Goal: Navigation & Orientation: Find specific page/section

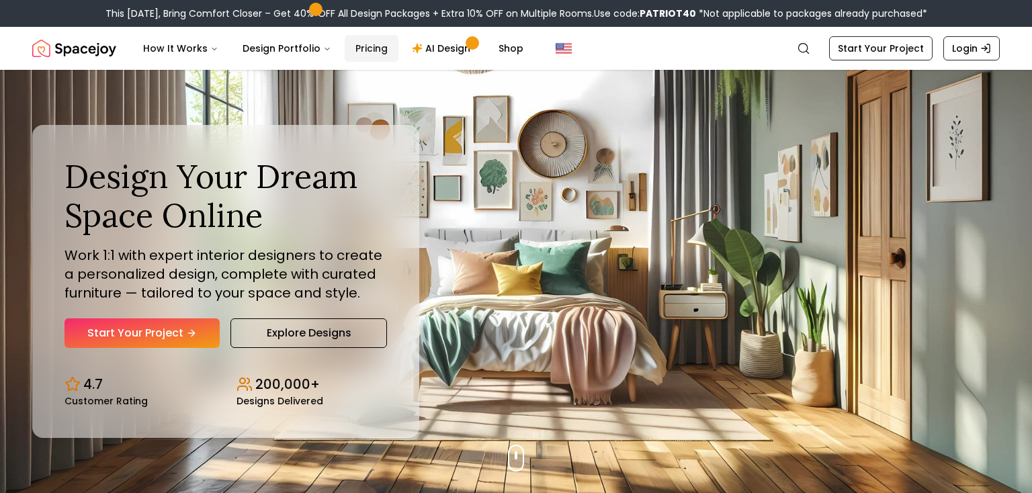
click at [373, 44] on link "Pricing" at bounding box center [372, 48] width 54 height 27
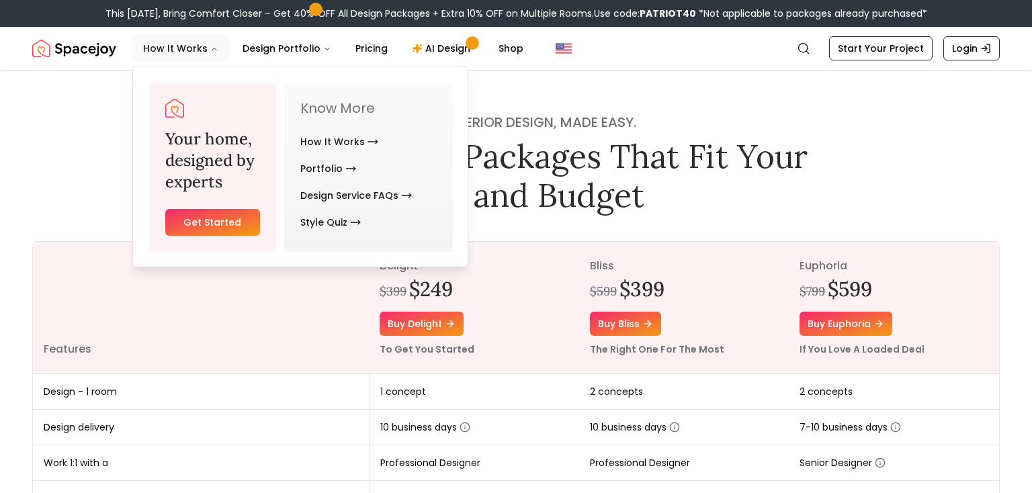
click at [180, 48] on button "How It Works" at bounding box center [180, 48] width 97 height 27
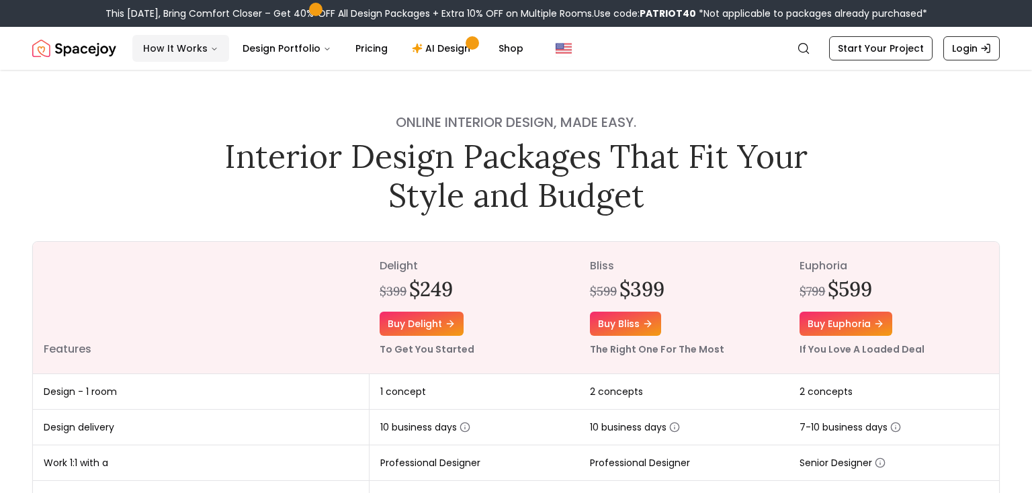
click at [180, 48] on button "How It Works" at bounding box center [180, 48] width 97 height 27
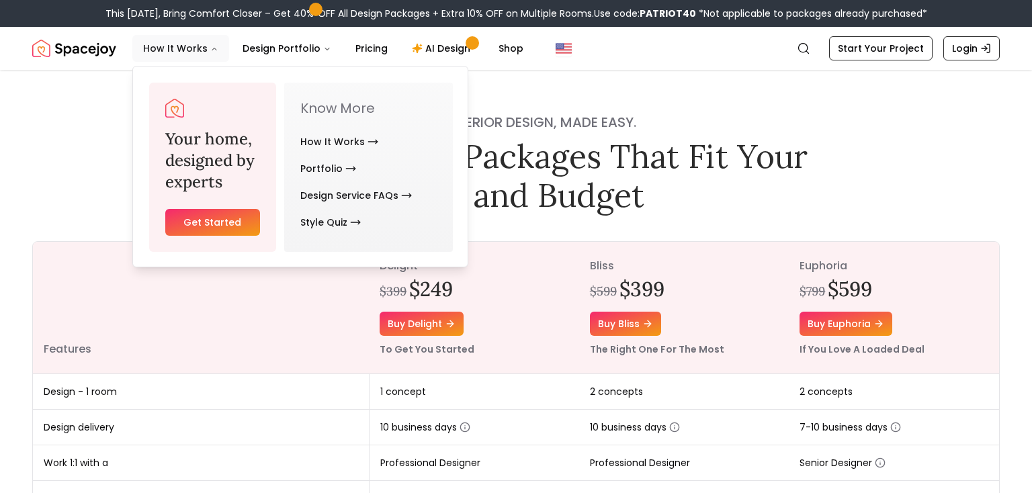
click at [180, 48] on button "How It Works" at bounding box center [180, 48] width 97 height 27
click at [79, 49] on img "Spacejoy" at bounding box center [74, 48] width 84 height 27
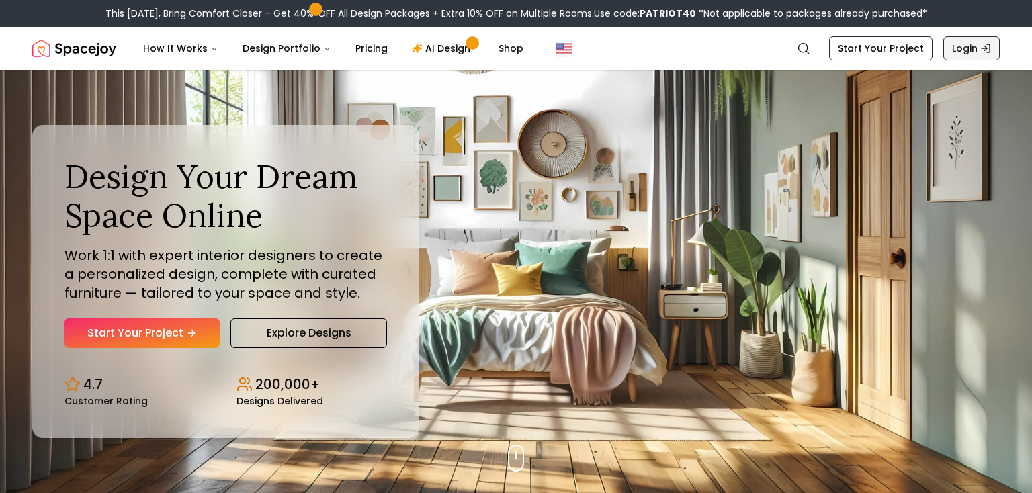
click at [971, 49] on link "Login" at bounding box center [972, 48] width 56 height 24
